Goal: Information Seeking & Learning: Learn about a topic

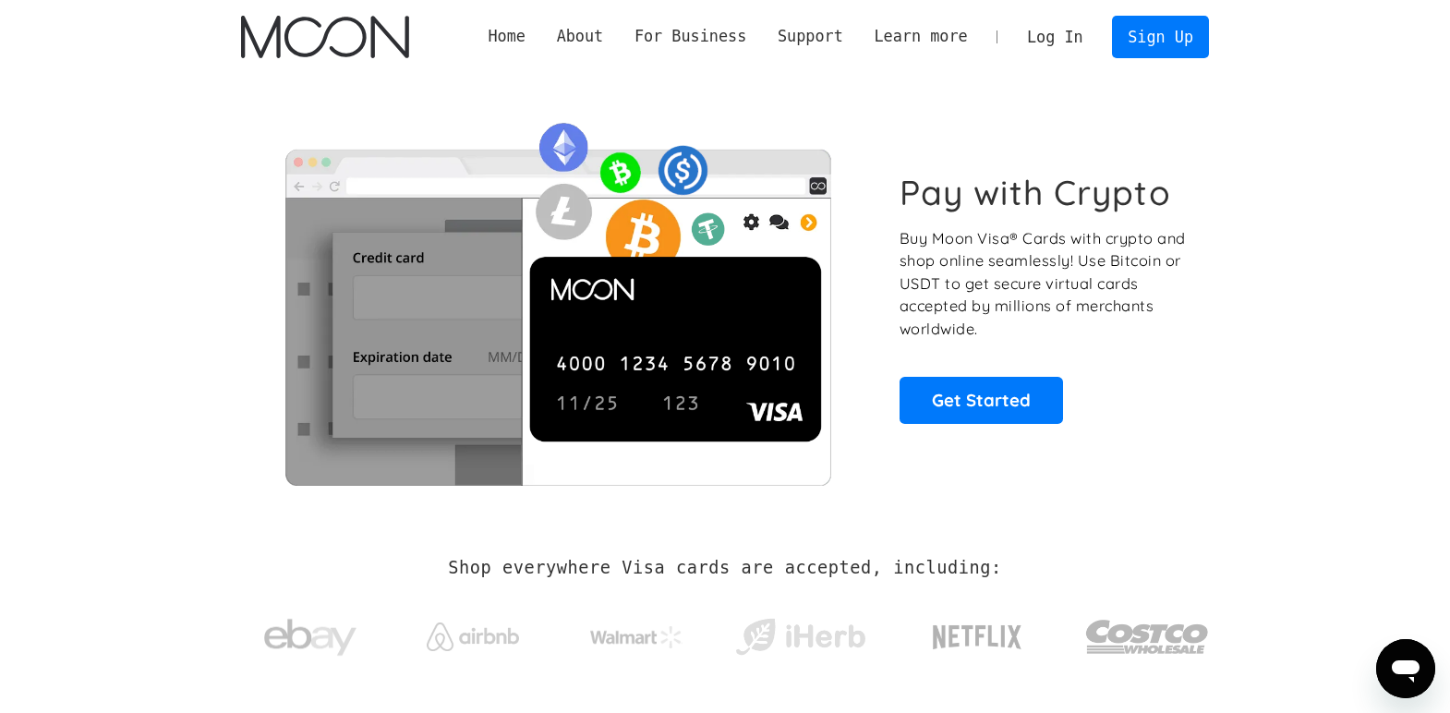
click at [216, 591] on div "Shop everywhere Visa cards are accepted, including:" at bounding box center [724, 620] width 1023 height 196
click at [183, 409] on section "Pay with Crypto Buy Moon Visa® Cards with crypto and shop online seamlessly! Us…" at bounding box center [725, 298] width 1450 height 448
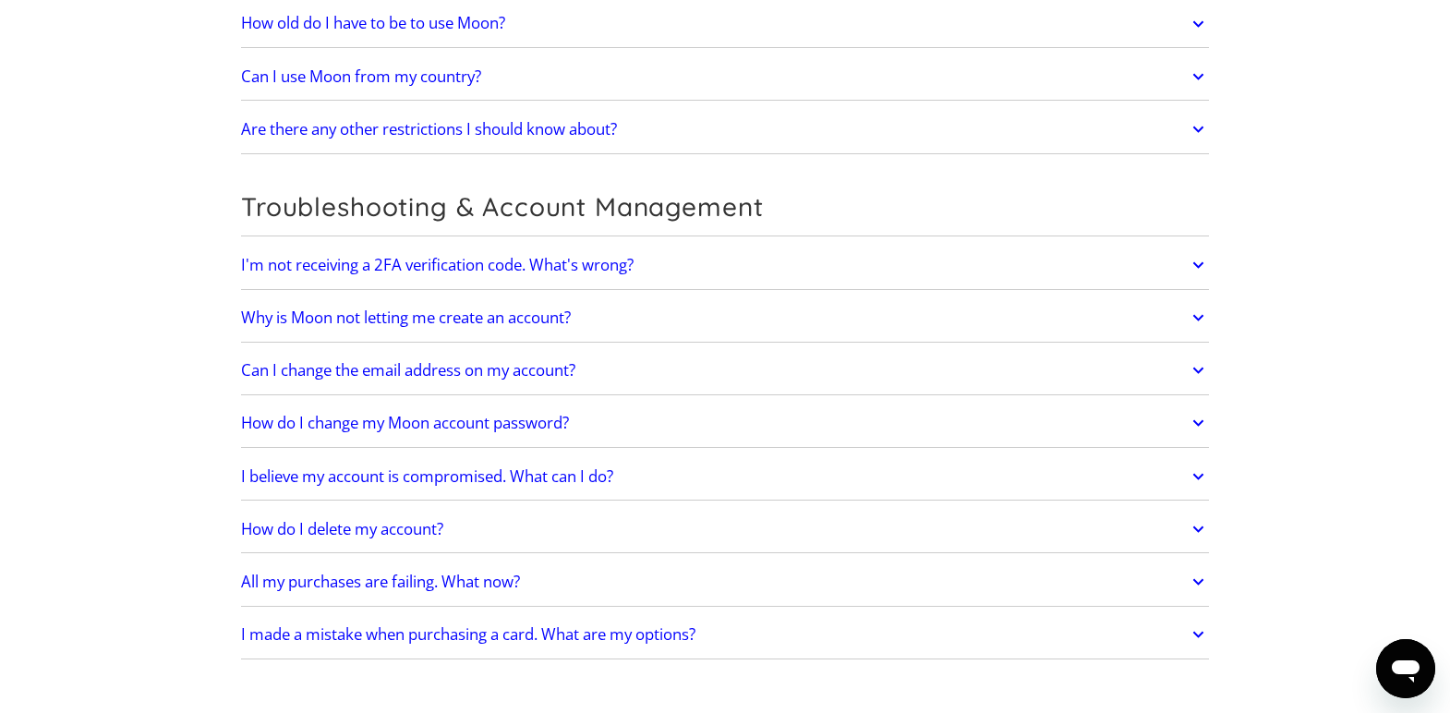
scroll to position [3969, 0]
